Goal: Find specific page/section: Find specific page/section

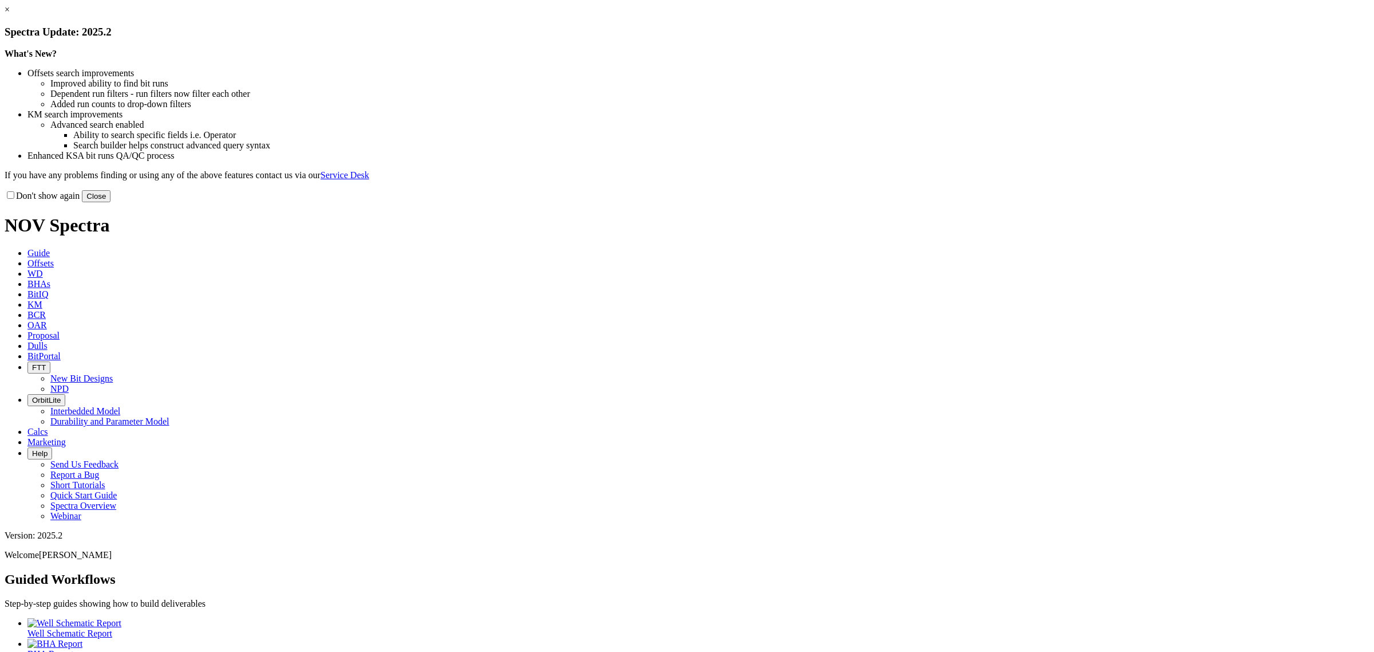
click at [920, 202] on div "Don't show again Close" at bounding box center [687, 196] width 1365 height 13
click at [111, 202] on button "Close" at bounding box center [96, 196] width 29 height 12
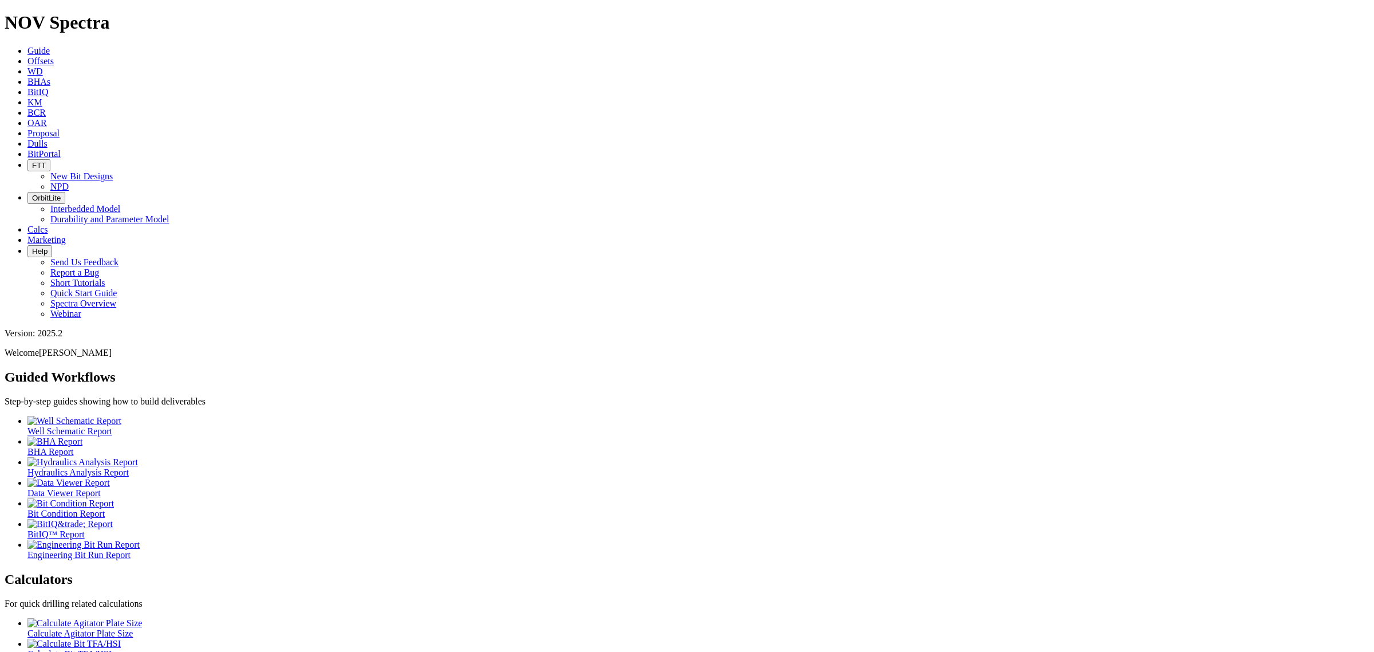
click at [48, 139] on link "Dulls" at bounding box center [37, 144] width 20 height 10
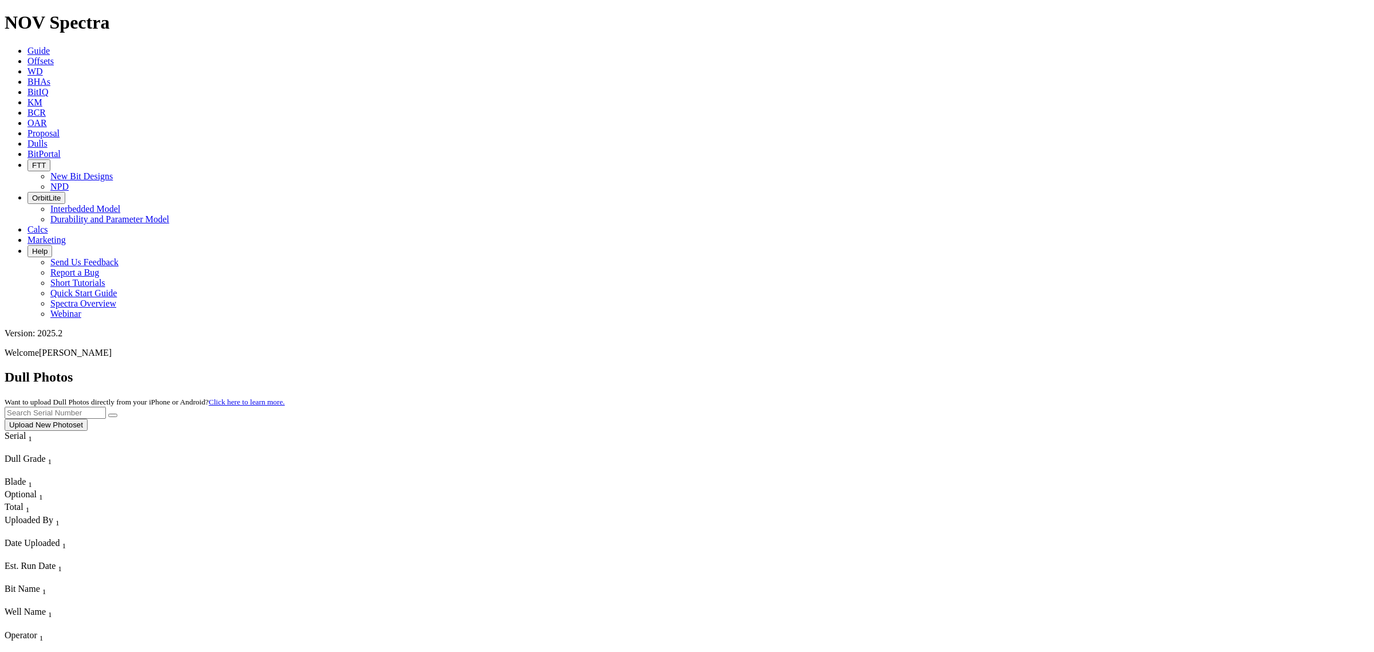
click at [106, 407] on input "text" at bounding box center [55, 413] width 101 height 12
click at [108, 413] on button "submit" at bounding box center [112, 414] width 9 height 3
drag, startPoint x: 1152, startPoint y: 52, endPoint x: 995, endPoint y: 93, distance: 162.2
click at [1012, 369] on div "Dull Photos Want to upload Dull Photos directly from your iPhone or Android? Cl…" at bounding box center [687, 399] width 1365 height 61
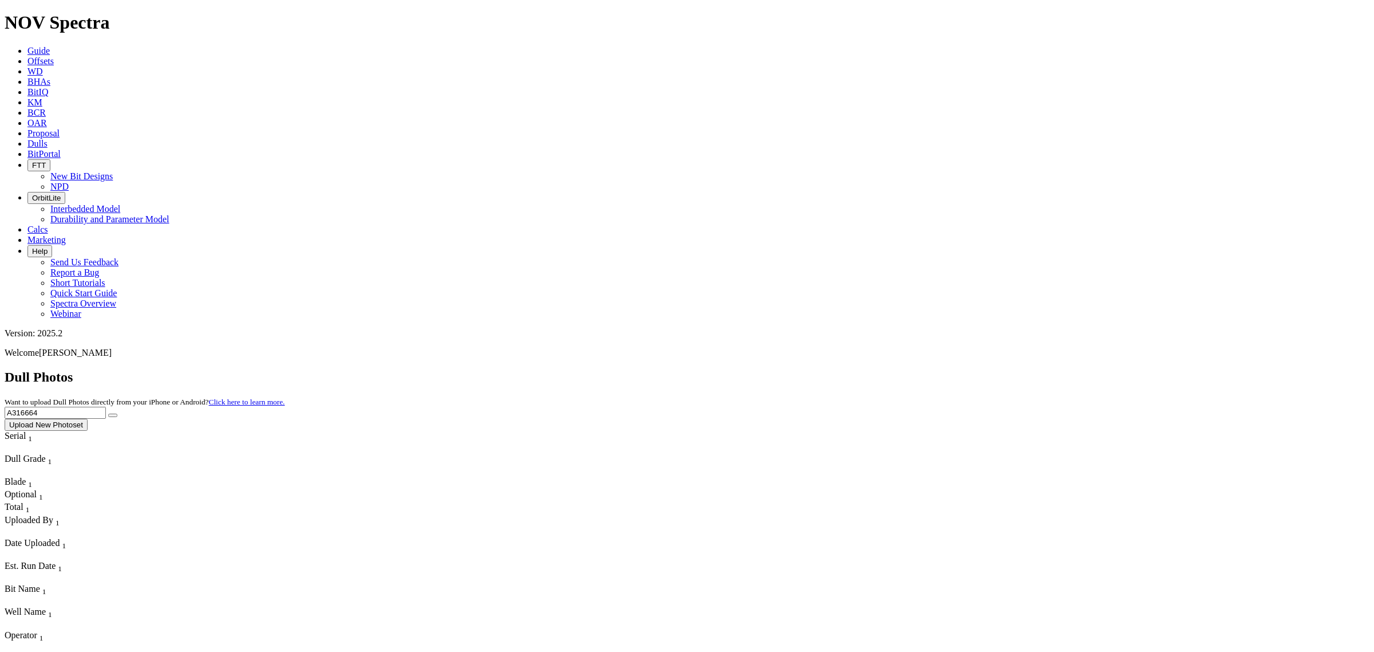
click at [106, 407] on input "A316664" at bounding box center [55, 413] width 101 height 12
click at [108, 413] on button "submit" at bounding box center [112, 414] width 9 height 3
drag, startPoint x: 1128, startPoint y: 48, endPoint x: 1124, endPoint y: 52, distance: 6.1
click at [106, 407] on input "A316604" at bounding box center [55, 413] width 101 height 12
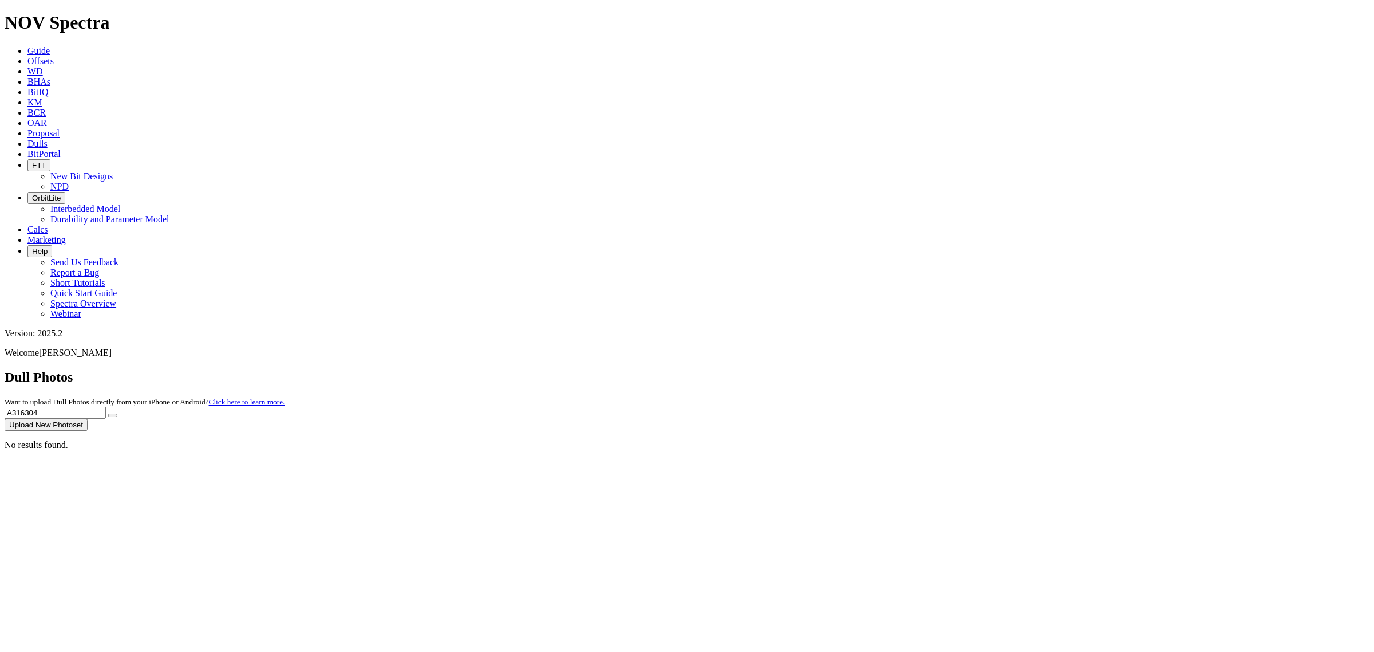
click at [108, 413] on button "submit" at bounding box center [112, 414] width 9 height 3
drag, startPoint x: 1149, startPoint y: 52, endPoint x: 1031, endPoint y: 56, distance: 118.0
click at [1031, 369] on div "Dull Photos Want to upload Dull Photos directly from your iPhone or Android? Cl…" at bounding box center [687, 399] width 1365 height 61
click at [108, 413] on button "submit" at bounding box center [112, 414] width 9 height 3
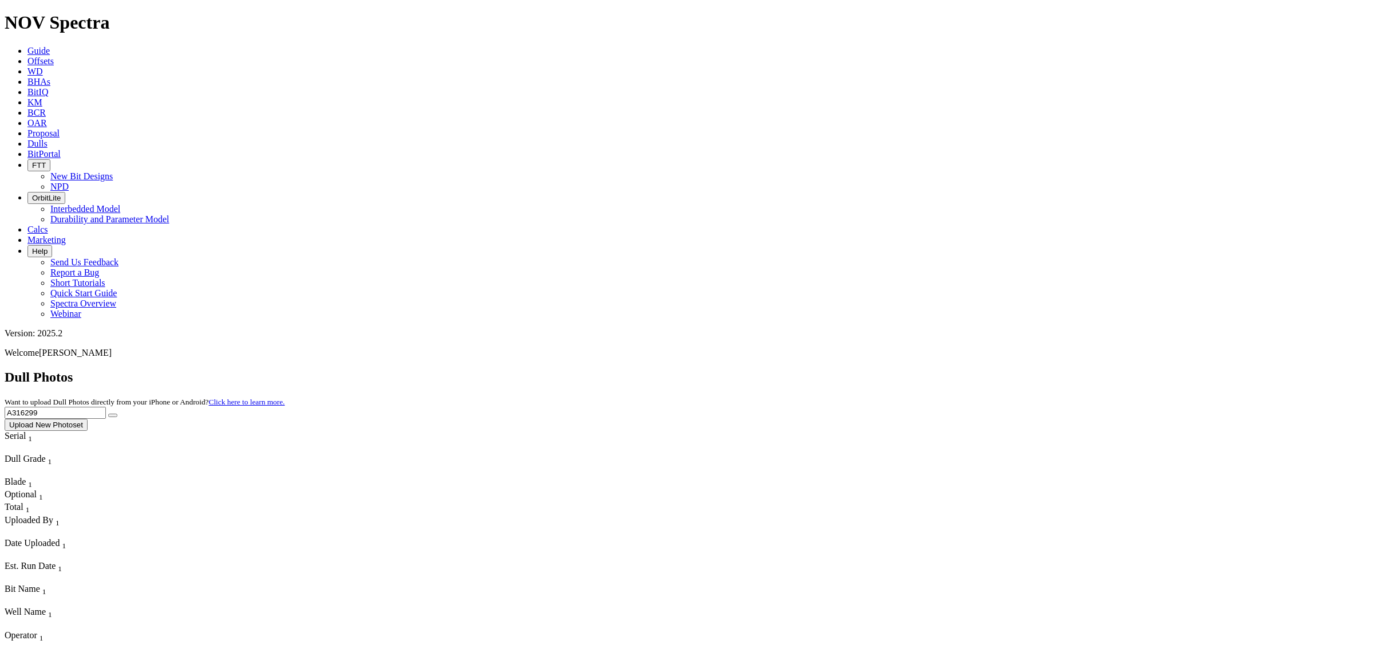
drag, startPoint x: 1163, startPoint y: 52, endPoint x: 991, endPoint y: 43, distance: 173.1
click at [991, 369] on div "Dull Photos Want to upload Dull Photos directly from your iPhone or Android? Cl…" at bounding box center [687, 399] width 1365 height 61
click at [106, 407] on input "A217124" at bounding box center [55, 413] width 101 height 12
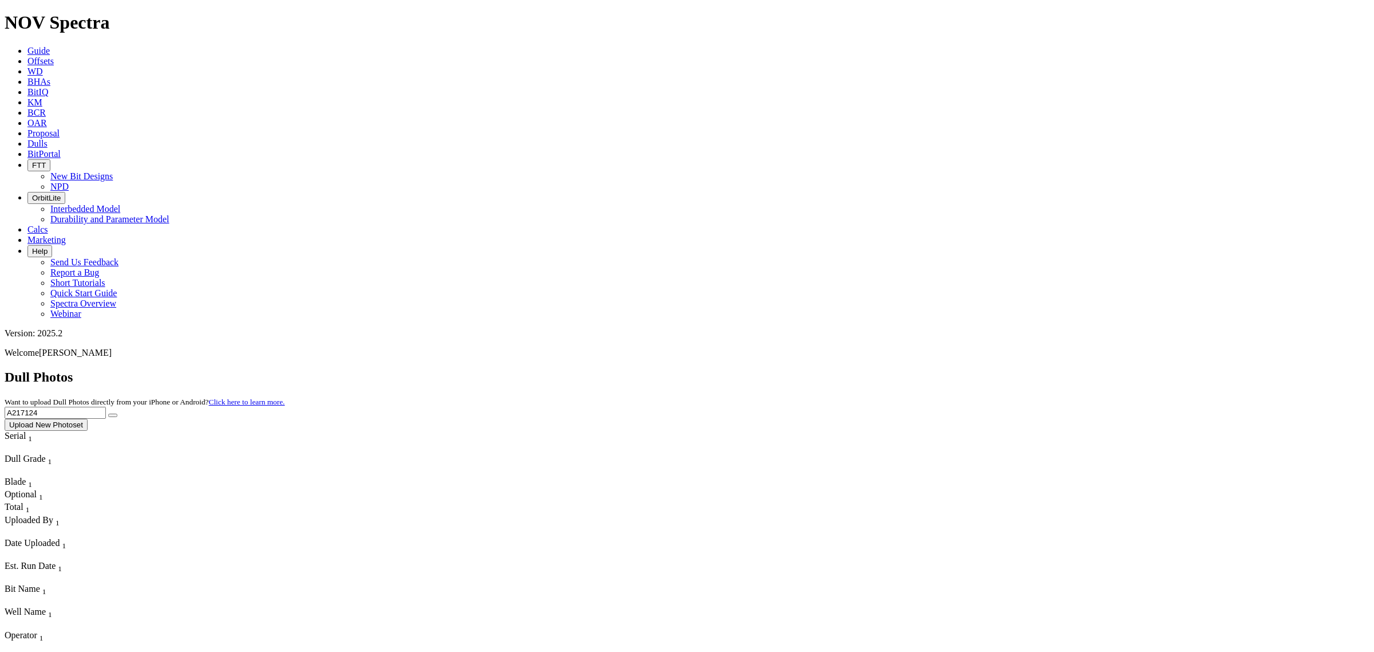
click at [106, 407] on input "A217124" at bounding box center [55, 413] width 101 height 12
click at [108, 413] on button "submit" at bounding box center [112, 414] width 9 height 3
drag, startPoint x: 1158, startPoint y: 52, endPoint x: 1025, endPoint y: 38, distance: 133.6
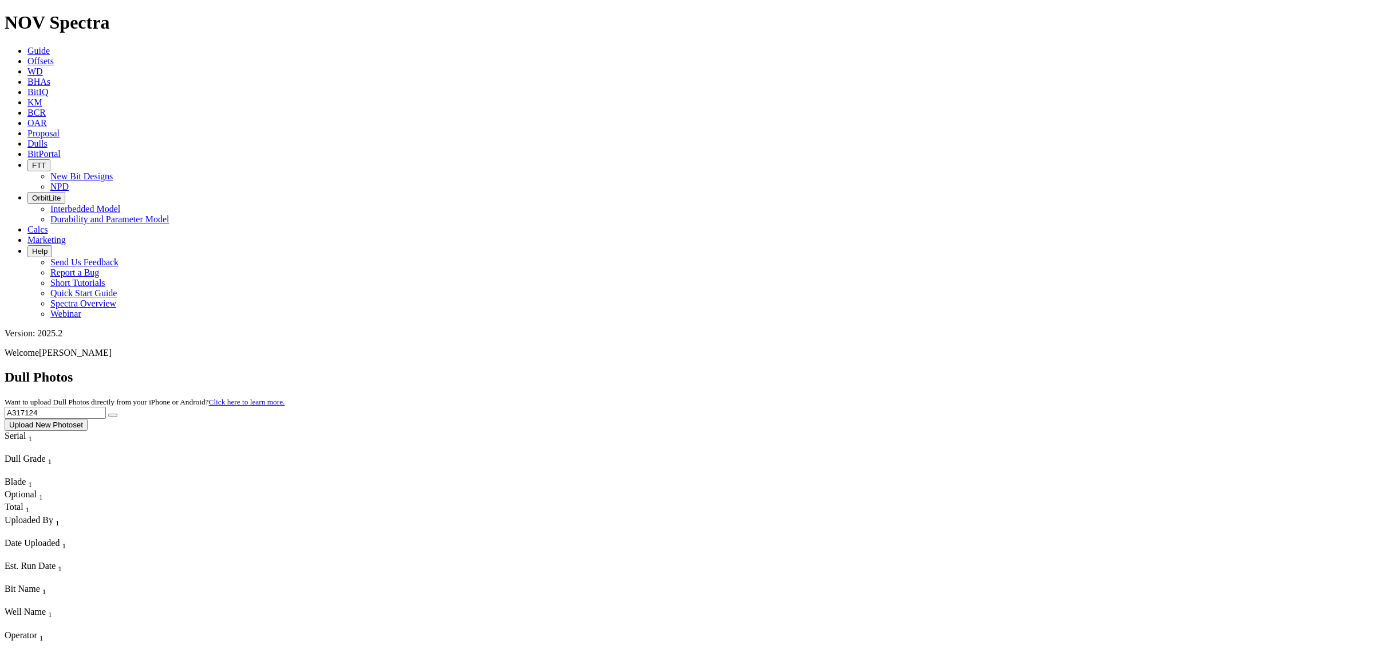
click at [1025, 369] on div "Dull Photos Want to upload Dull Photos directly from your iPhone or Android? Cl…" at bounding box center [687, 399] width 1365 height 61
click at [108, 413] on button "submit" at bounding box center [112, 414] width 9 height 3
drag, startPoint x: 1146, startPoint y: 50, endPoint x: 1114, endPoint y: 52, distance: 32.1
click at [106, 407] on input "A313409" at bounding box center [55, 413] width 101 height 12
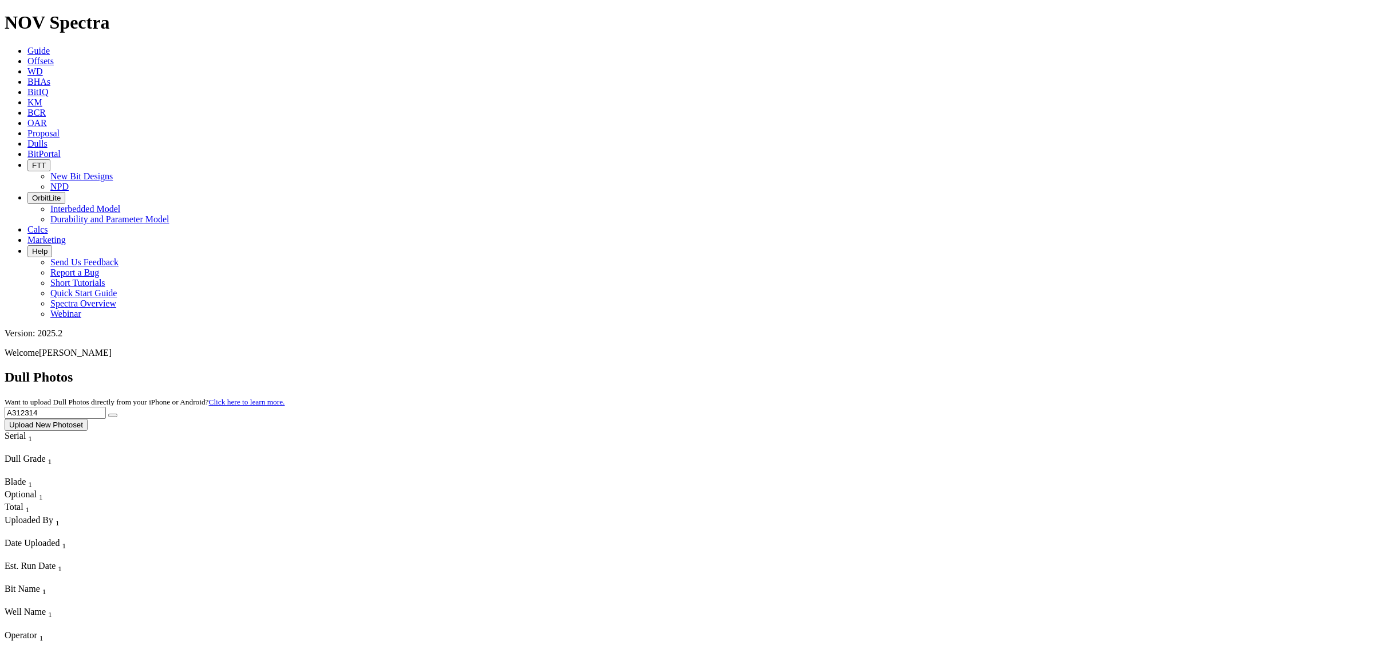
click at [108, 413] on button "submit" at bounding box center [112, 414] width 9 height 3
click at [106, 407] on input "A312314" at bounding box center [55, 413] width 101 height 12
click at [108, 413] on button "submit" at bounding box center [112, 414] width 9 height 3
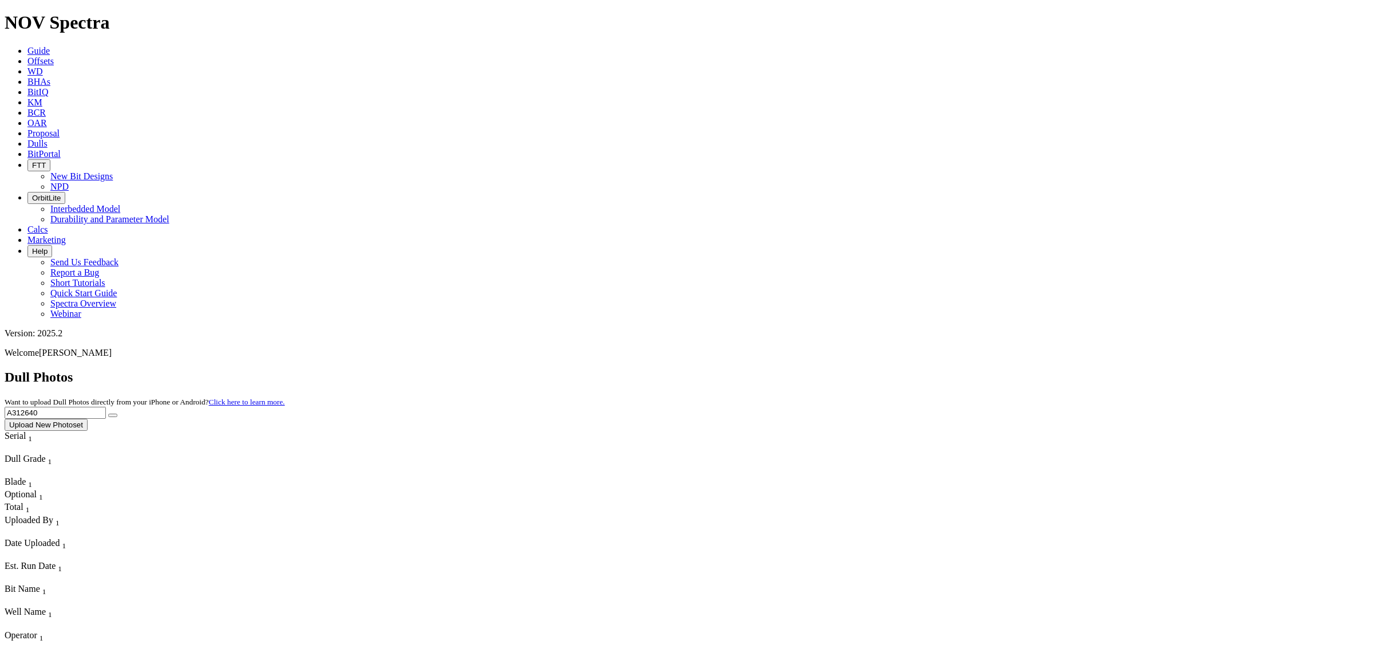
drag, startPoint x: 1135, startPoint y: 48, endPoint x: 1047, endPoint y: 45, distance: 88.8
click at [1047, 369] on div "Dull Photos Want to upload Dull Photos directly from your iPhone or Android? Cl…" at bounding box center [687, 399] width 1365 height 61
click at [108, 413] on button "submit" at bounding box center [112, 414] width 9 height 3
drag, startPoint x: 1157, startPoint y: 53, endPoint x: 1074, endPoint y: 49, distance: 83.1
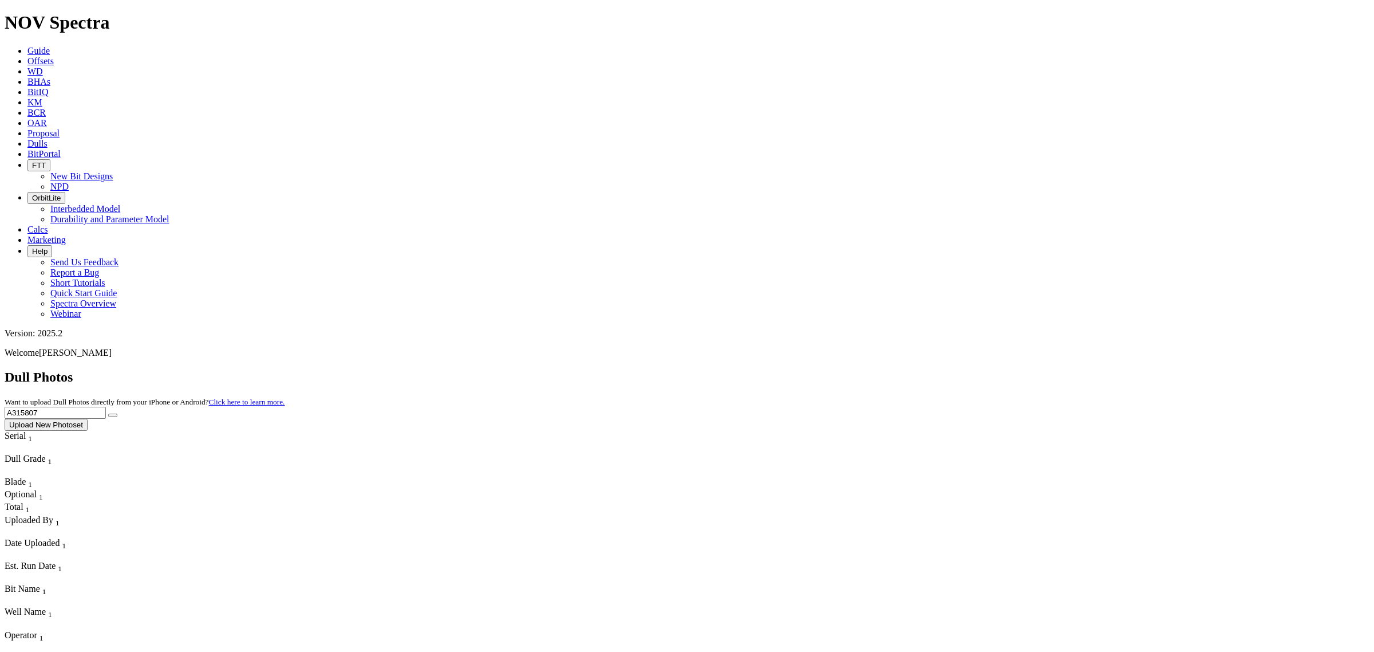
click at [1074, 369] on div "Dull Photos Want to upload Dull Photos directly from your iPhone or Android? Cl…" at bounding box center [687, 399] width 1365 height 61
click at [108, 413] on button "submit" at bounding box center [112, 414] width 9 height 3
click at [1168, 369] on div "Dull Photos Want to upload Dull Photos directly from your iPhone or Android? Cl…" at bounding box center [687, 399] width 1365 height 61
click at [106, 407] on input "A308151" at bounding box center [55, 413] width 101 height 12
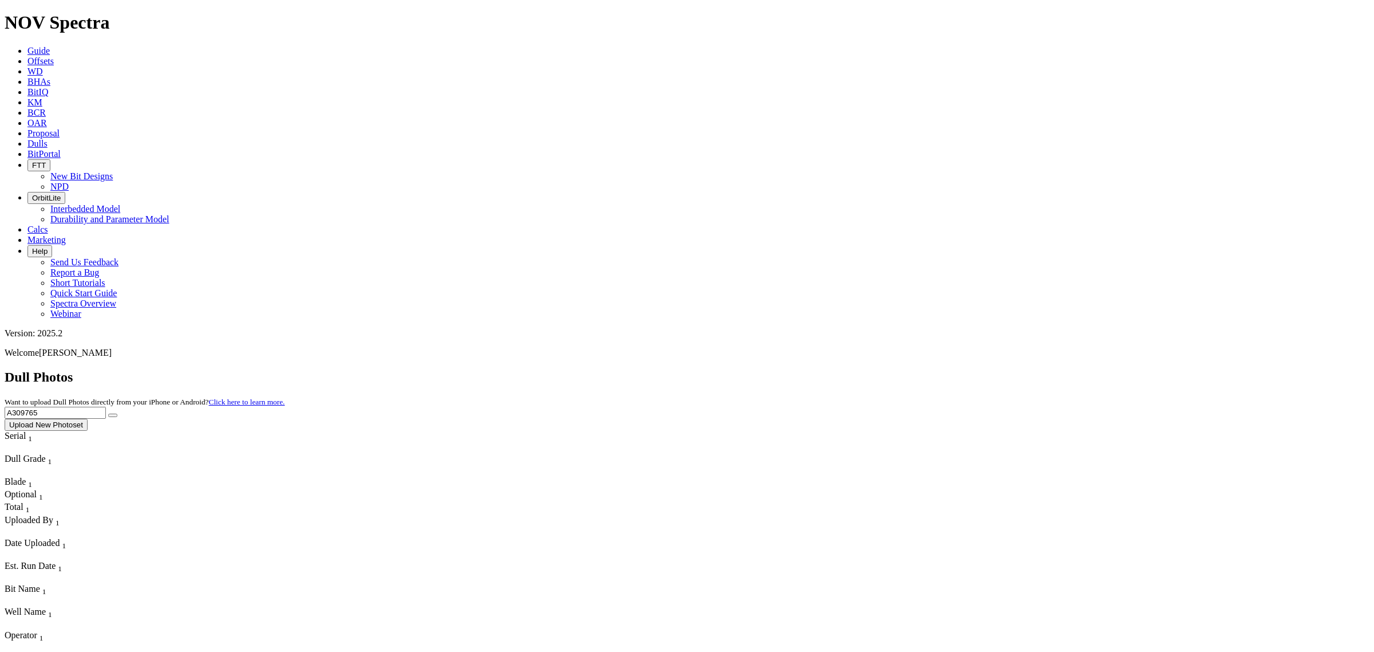
click at [108, 413] on button "submit" at bounding box center [112, 414] width 9 height 3
click at [106, 407] on input "A309765" at bounding box center [55, 413] width 101 height 12
click at [108, 413] on button "submit" at bounding box center [112, 414] width 9 height 3
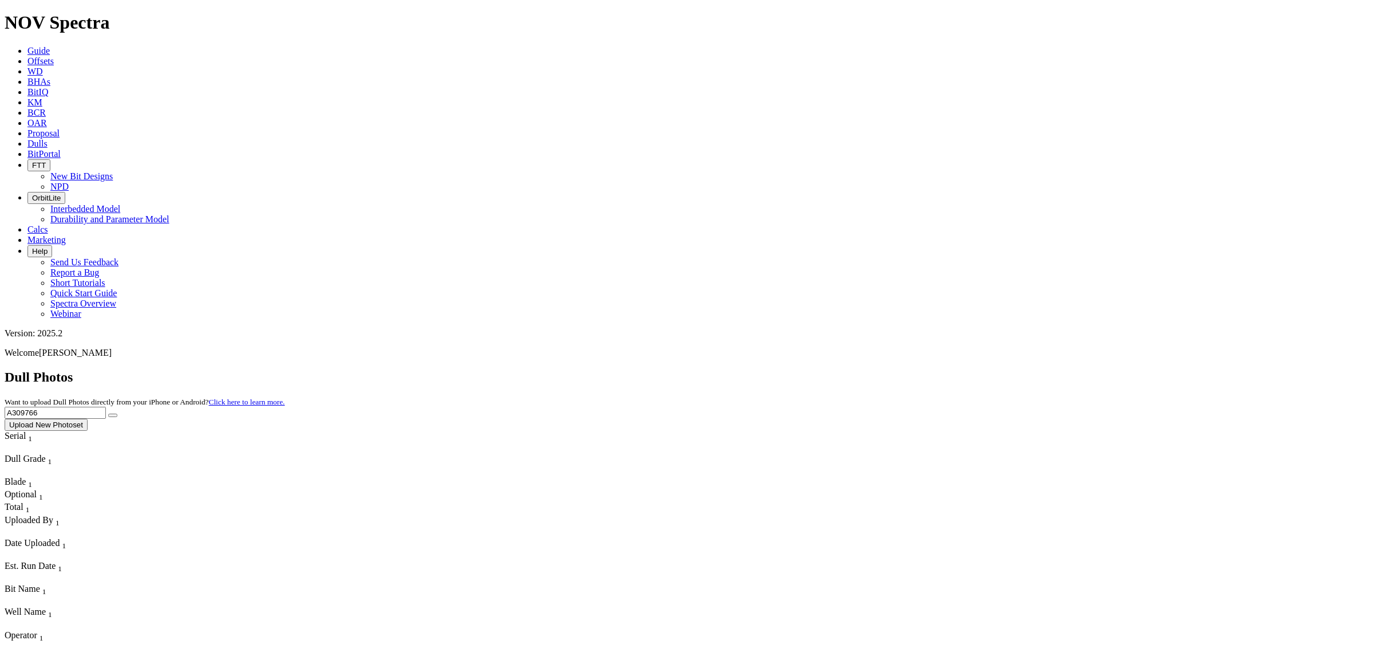
click at [106, 407] on input "A309766" at bounding box center [55, 413] width 101 height 12
click at [1143, 369] on div "Dull Photos Want to upload Dull Photos directly from your iPhone or Android? Cl…" at bounding box center [687, 399] width 1365 height 61
click at [106, 407] on input "A309766" at bounding box center [55, 413] width 101 height 12
click at [108, 413] on button "submit" at bounding box center [112, 414] width 9 height 3
drag, startPoint x: 1149, startPoint y: 49, endPoint x: 1145, endPoint y: 57, distance: 9.0
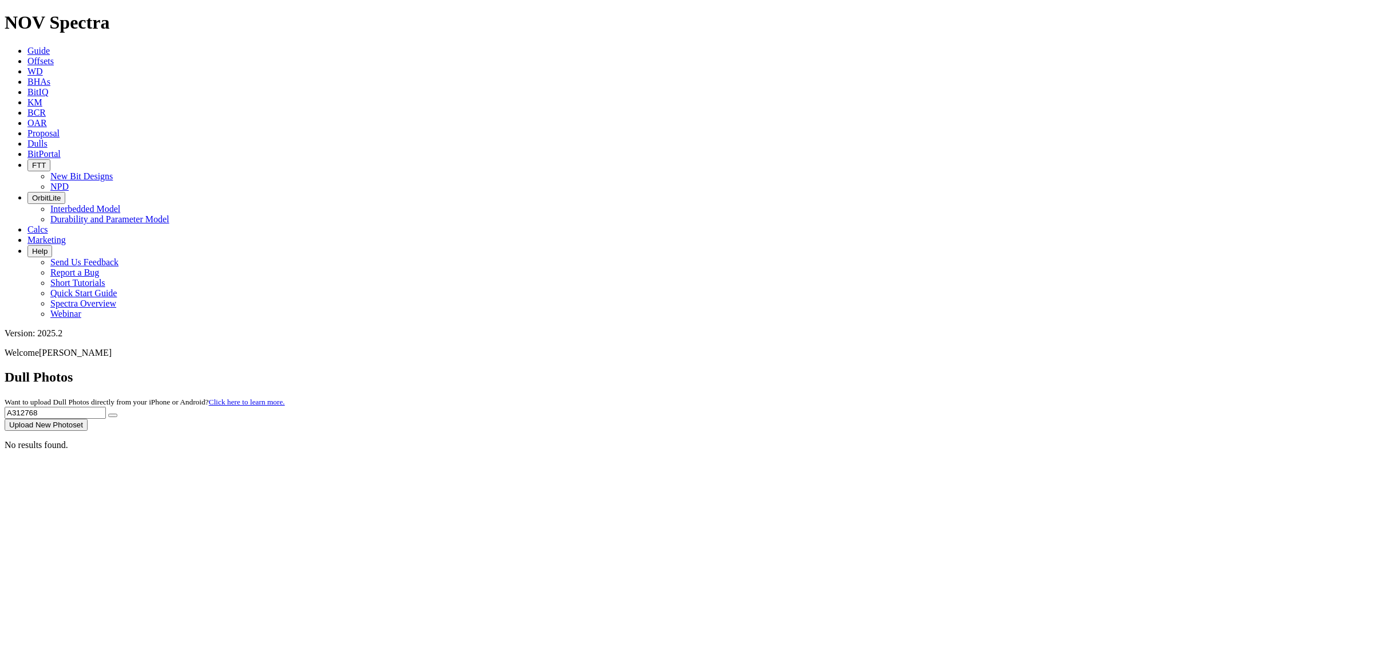
click at [106, 407] on input "A312768" at bounding box center [55, 413] width 101 height 12
click at [108, 413] on button "submit" at bounding box center [112, 414] width 9 height 3
type input "A312688"
click at [108, 413] on button "submit" at bounding box center [112, 414] width 9 height 3
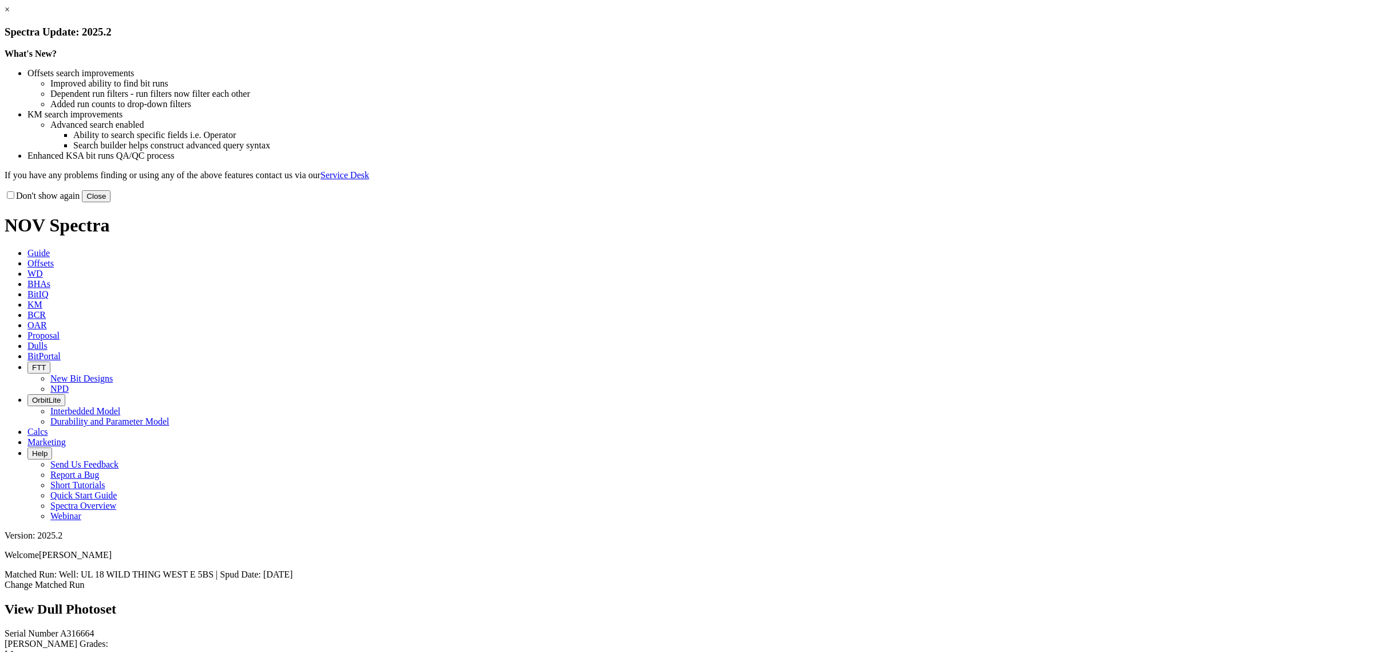
click at [930, 129] on ul "Offsets search improvements Improved ability to find bit runs Dependent run fil…" at bounding box center [687, 114] width 1365 height 93
click at [10, 14] on link "×" at bounding box center [7, 10] width 5 height 10
